Goal: Find specific page/section

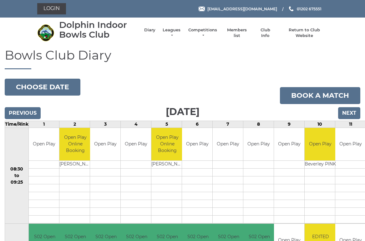
click at [178, 30] on link "Leagues" at bounding box center [172, 32] width 20 height 11
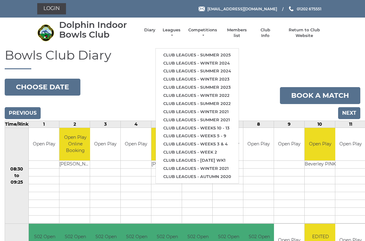
click at [228, 48] on ul "Club leagues - Summer 2025 Club leagues - Winter 2024 Club leagues - Summer 202…" at bounding box center [197, 115] width 84 height 135
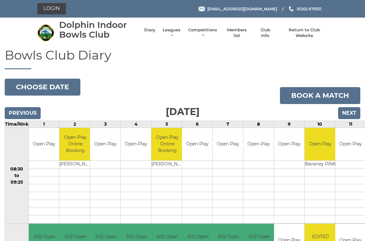
click at [172, 28] on li "Leagues Club leagues - Summer 2025 Club leagues - Winter 2024 Club leagues - Su…" at bounding box center [168, 33] width 26 height 18
click at [176, 27] on li "Leagues Club leagues - Summer 2025 Club leagues - Winter 2024 Club leagues - Su…" at bounding box center [168, 33] width 26 height 18
click at [176, 33] on link "Leagues" at bounding box center [172, 32] width 20 height 11
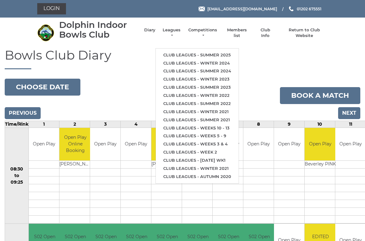
click at [224, 51] on link "Club leagues - Summer 2025" at bounding box center [197, 55] width 83 height 8
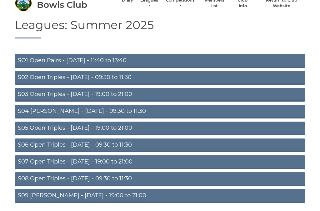
scroll to position [30, 0]
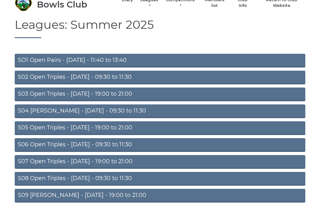
click at [121, 72] on link "S02 Open Triples - [DATE] - 09:30 to 11:30" at bounding box center [160, 78] width 291 height 14
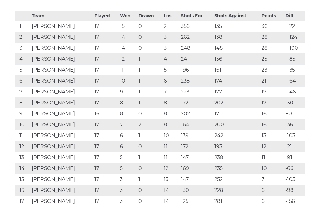
scroll to position [115, 0]
